Goal: Task Accomplishment & Management: Use online tool/utility

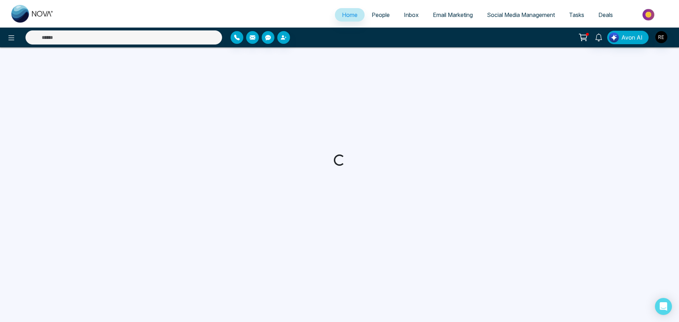
select select "*"
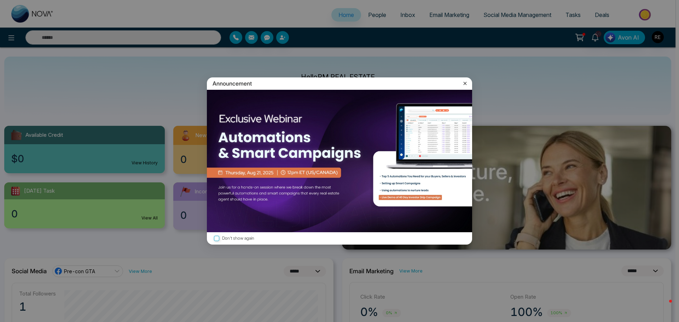
click at [464, 83] on icon at bounding box center [465, 83] width 7 height 7
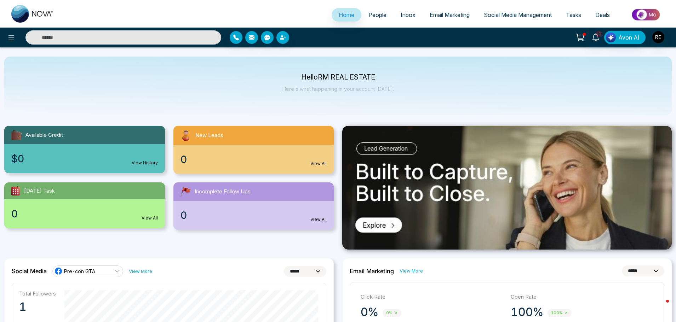
click at [502, 13] on span "Social Media Management" at bounding box center [518, 14] width 68 height 7
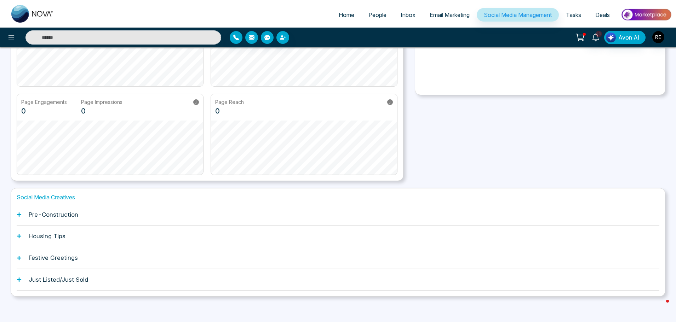
scroll to position [111, 0]
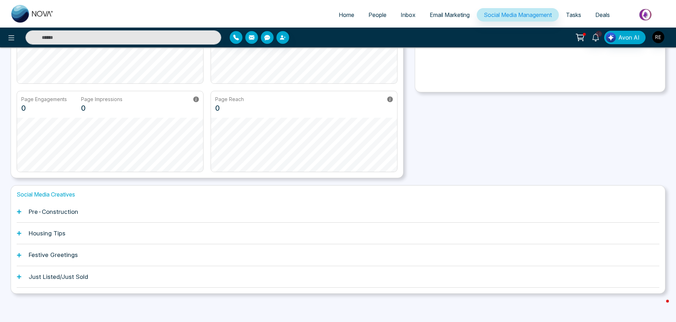
click at [17, 210] on icon at bounding box center [19, 211] width 5 height 5
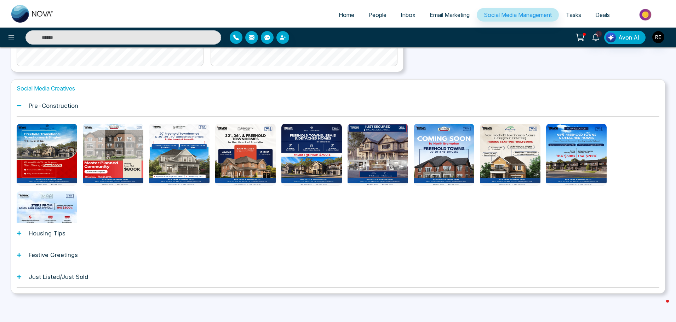
scroll to position [35, 0]
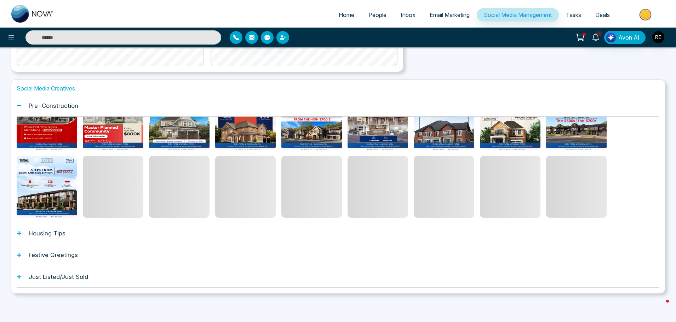
click at [19, 233] on icon at bounding box center [19, 233] width 4 height 4
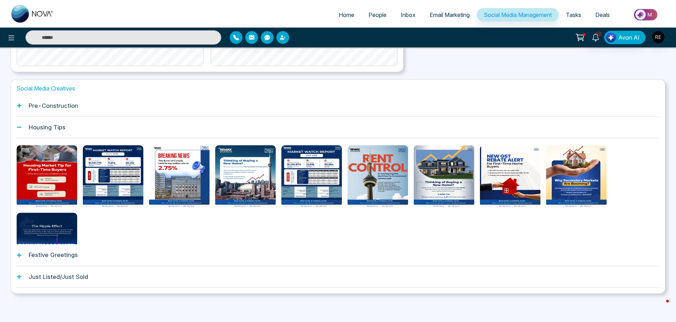
click at [18, 256] on icon at bounding box center [19, 255] width 5 height 5
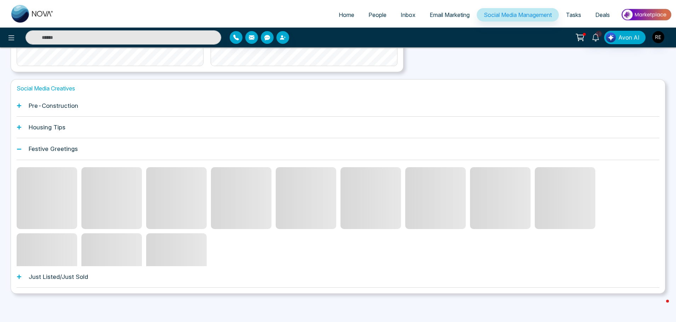
click at [21, 273] on div "Just Listed/Just Sold" at bounding box center [338, 277] width 642 height 22
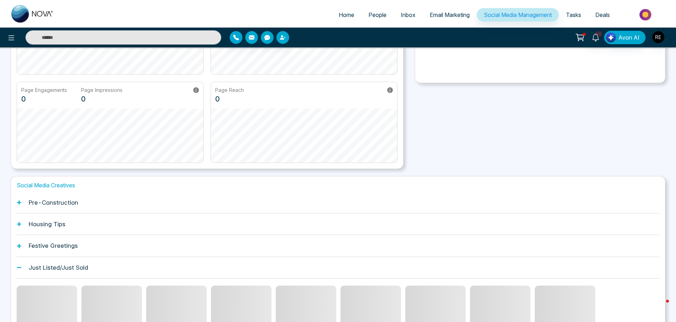
scroll to position [111, 0]
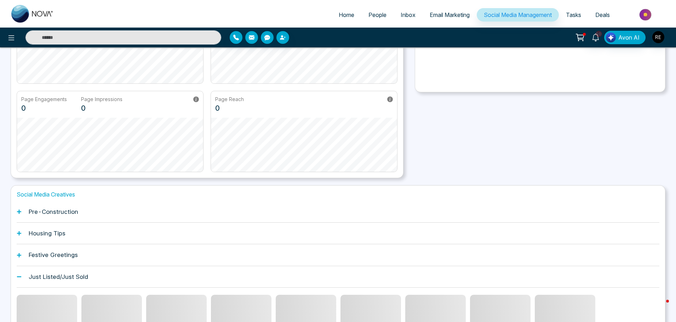
click at [17, 211] on icon at bounding box center [19, 211] width 5 height 5
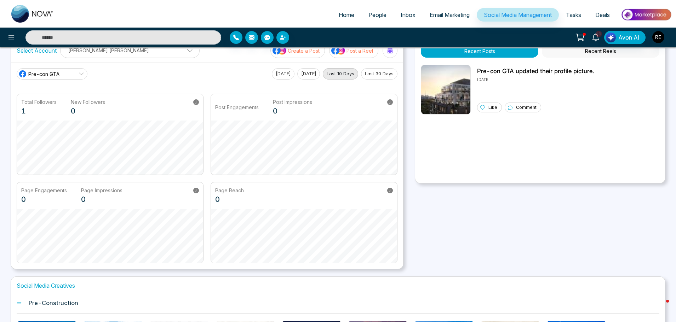
scroll to position [0, 0]
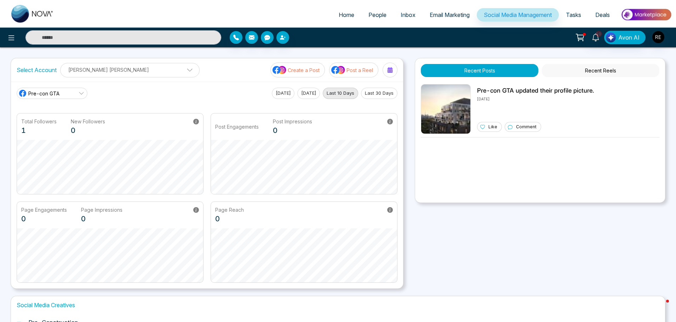
click at [443, 16] on span "Email Marketing" at bounding box center [449, 14] width 40 height 7
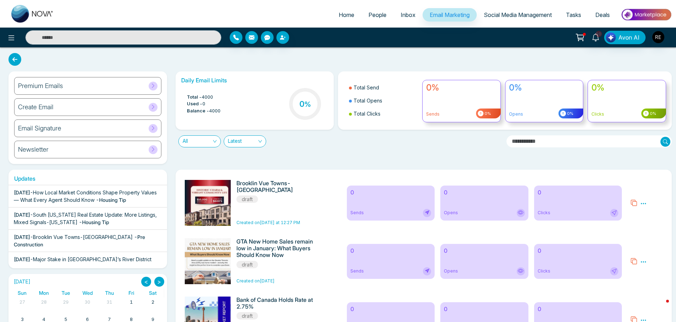
click at [85, 197] on span "How Local Market Conditions Shape Property Values — What Every Agent Should Know" at bounding box center [85, 196] width 143 height 13
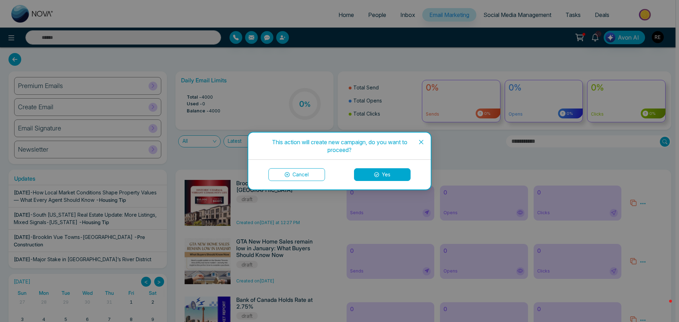
click at [400, 172] on button "Yes" at bounding box center [382, 174] width 57 height 13
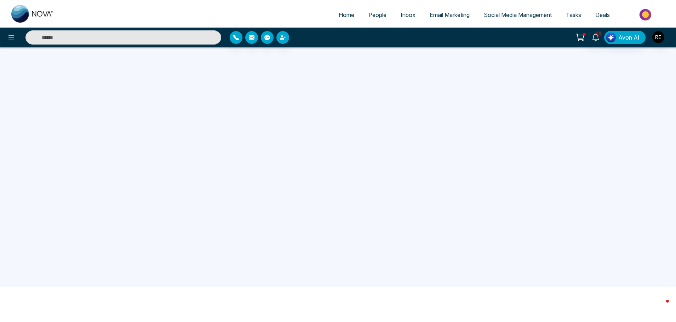
scroll to position [67, 0]
